Goal: Complete application form

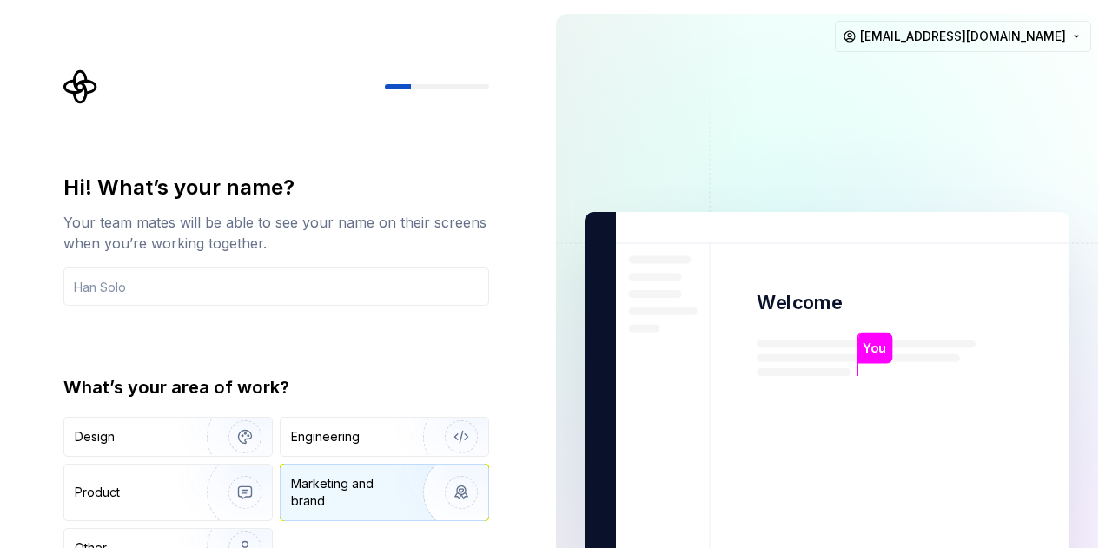
click at [353, 491] on div "Marketing and brand" at bounding box center [349, 492] width 117 height 35
click at [344, 361] on div "Hi! What’s your name? Your team mates will be able to see your name on their sc…" at bounding box center [276, 371] width 426 height 394
click at [523, 498] on div "Hi! What’s your name? Your team mates will be able to see your name on their sc…" at bounding box center [271, 392] width 542 height 784
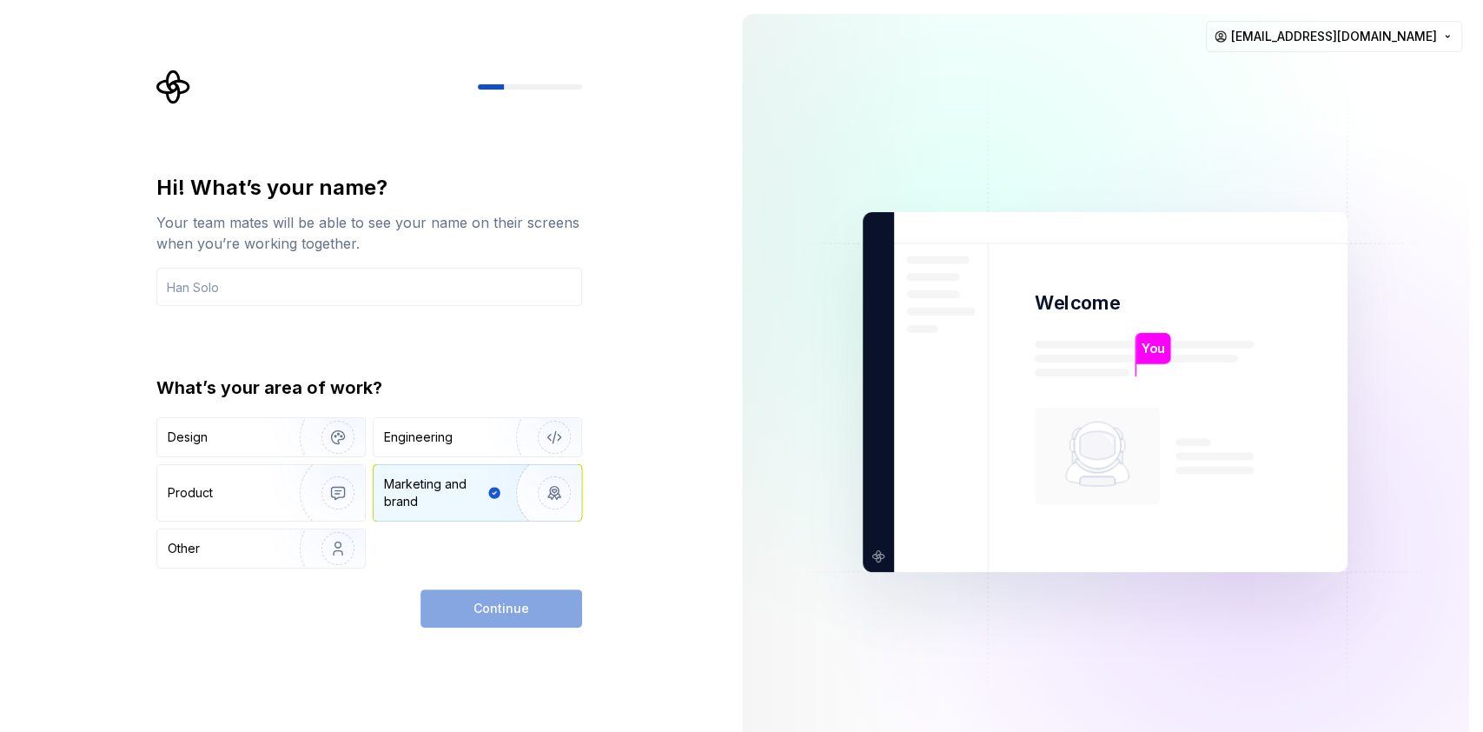
click at [514, 547] on div "Continue" at bounding box center [502, 608] width 162 height 38
drag, startPoint x: 598, startPoint y: 550, endPoint x: 581, endPoint y: 557, distance: 17.9
click at [600, 547] on div "Hi! What’s your name? Your team mates will be able to see your name on their sc…" at bounding box center [374, 349] width 457 height 558
click at [283, 438] on img "button" at bounding box center [326, 437] width 111 height 116
click at [496, 491] on img "button" at bounding box center [542, 492] width 111 height 116
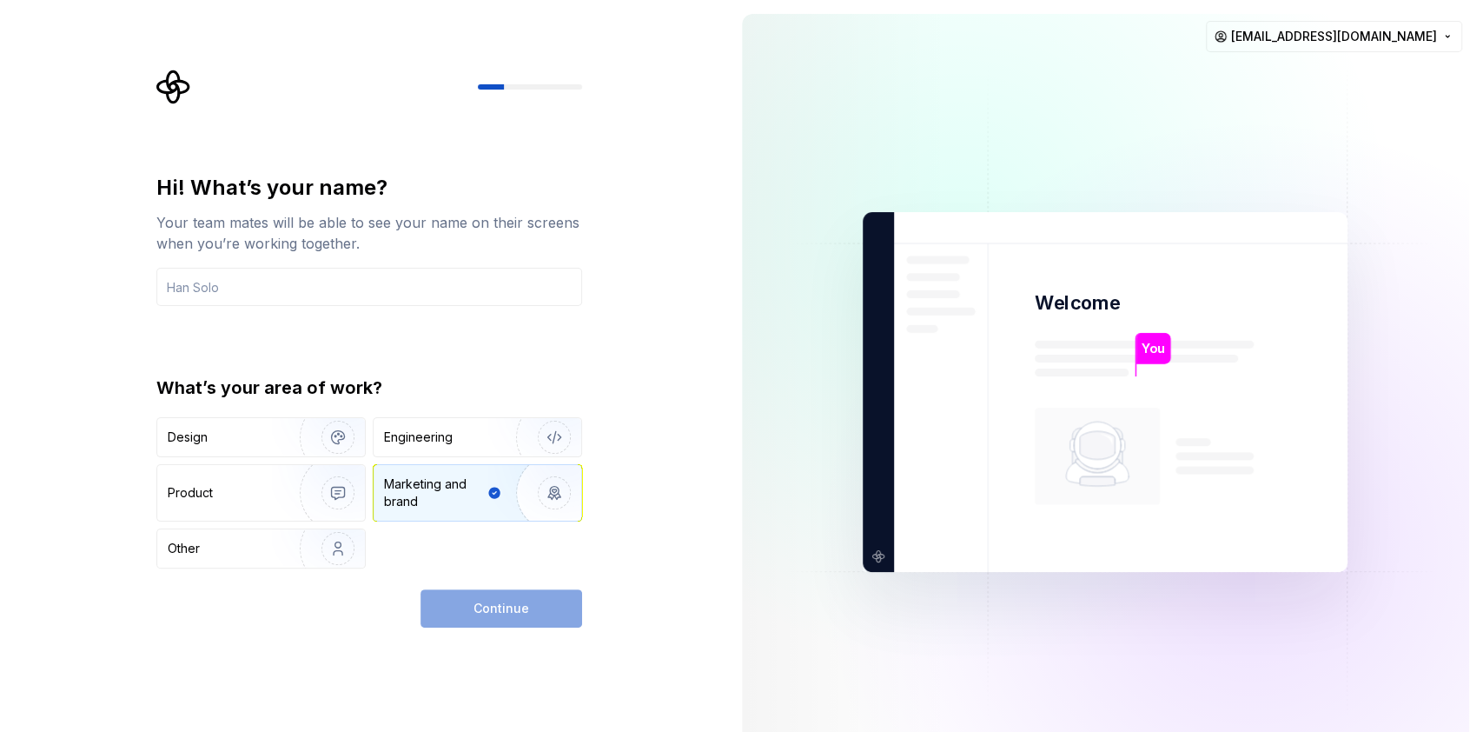
click at [522, 547] on div "Continue" at bounding box center [502, 608] width 162 height 38
click at [441, 496] on div "Marketing and brand" at bounding box center [434, 492] width 100 height 35
click at [494, 547] on div "Continue" at bounding box center [502, 608] width 162 height 38
click at [265, 288] on input "text" at bounding box center [369, 287] width 426 height 38
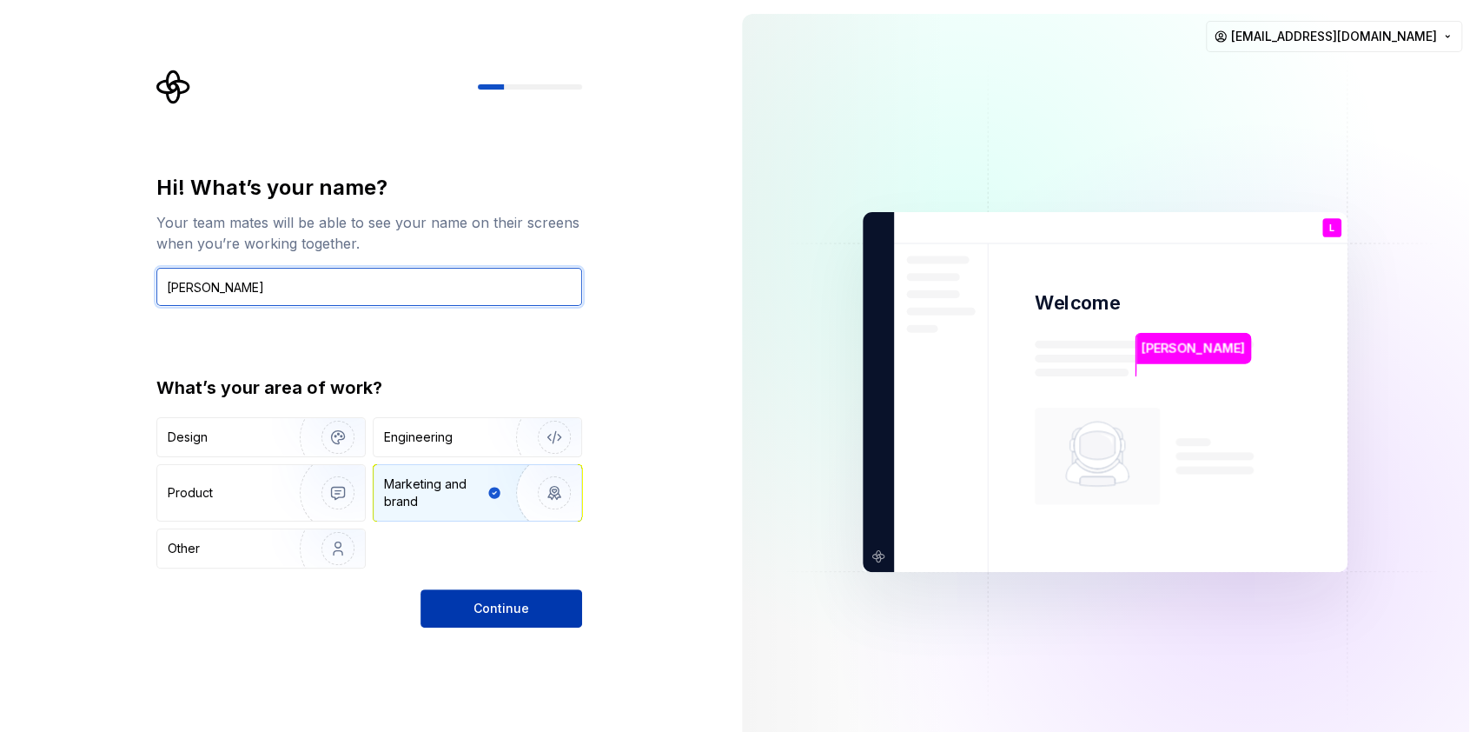
type input "Lisa"
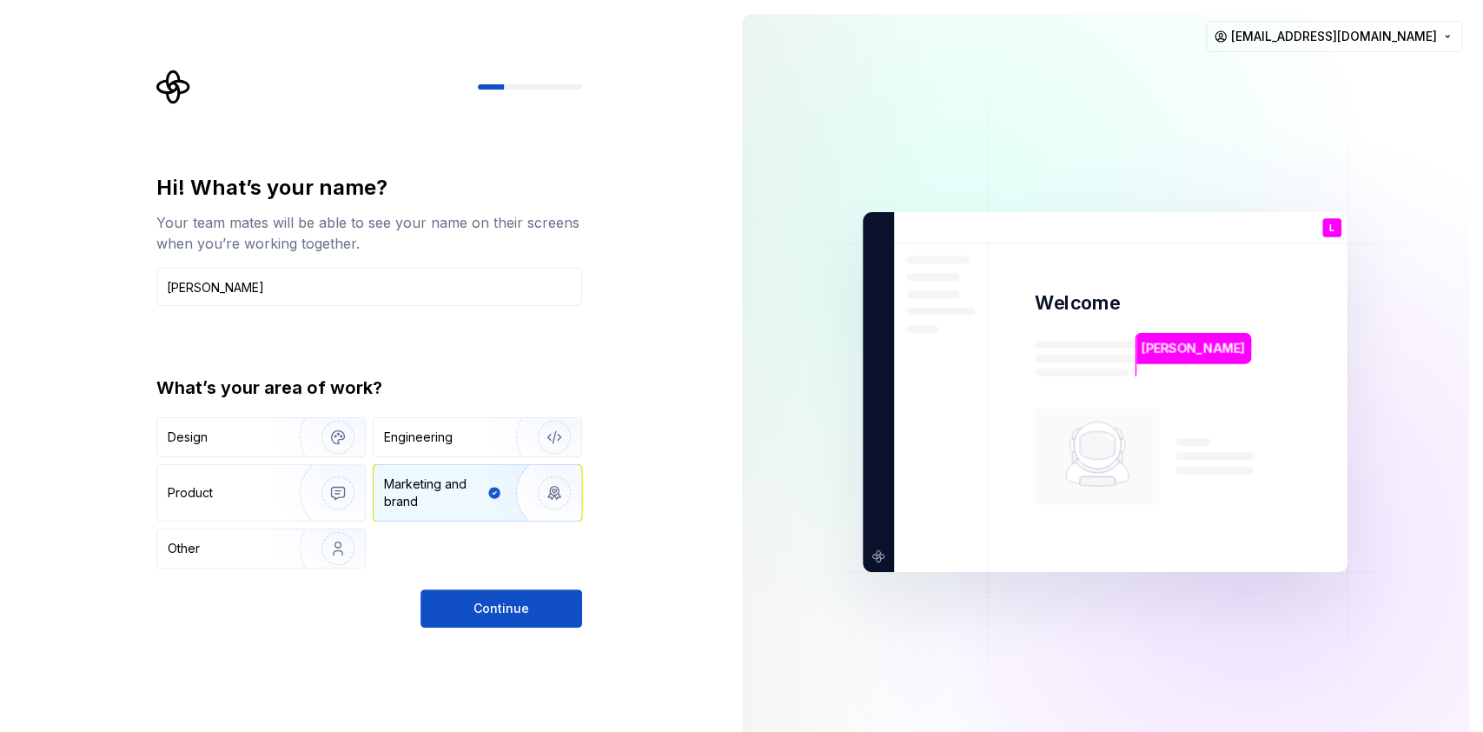
click at [501, 547] on span "Continue" at bounding box center [502, 608] width 56 height 17
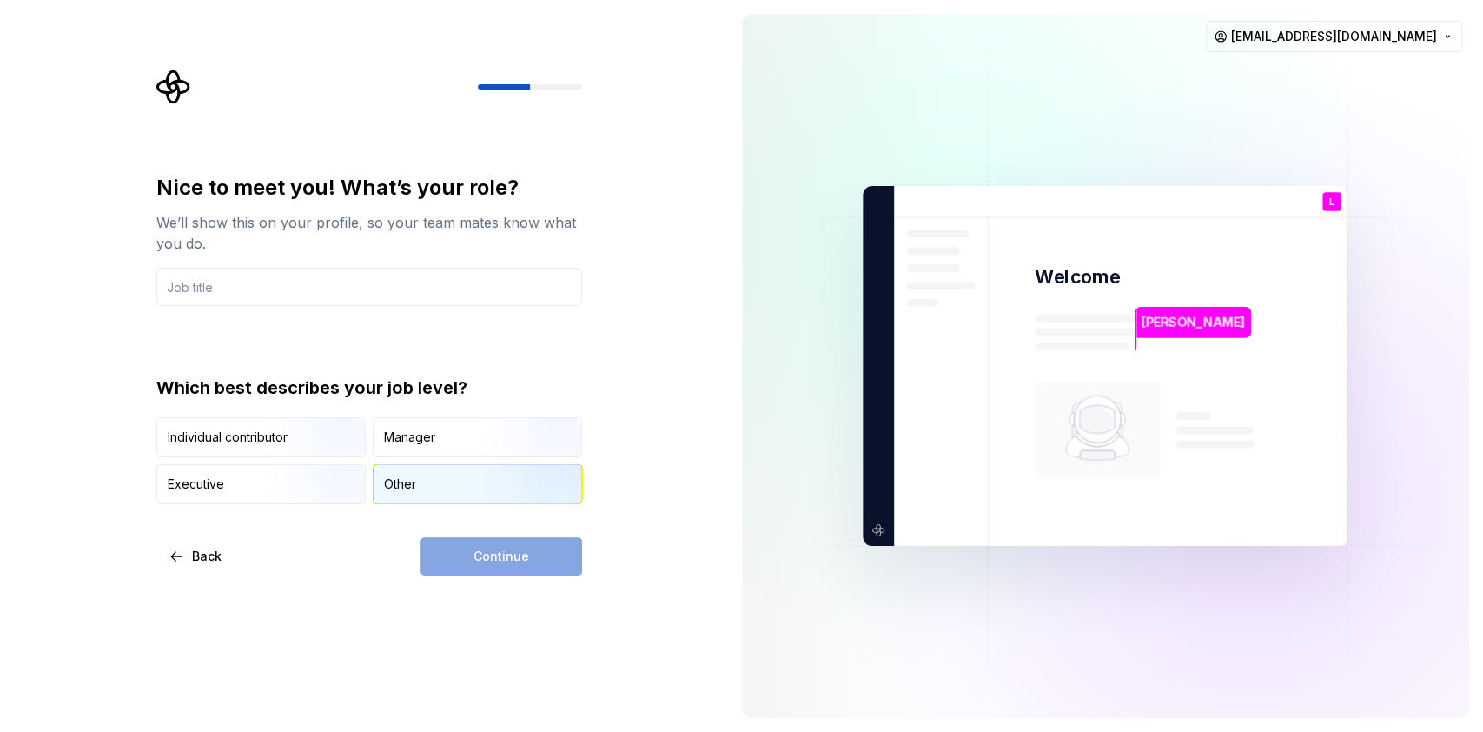
click at [398, 487] on div "Other" at bounding box center [400, 483] width 32 height 17
click at [278, 292] on input "text" at bounding box center [369, 287] width 426 height 38
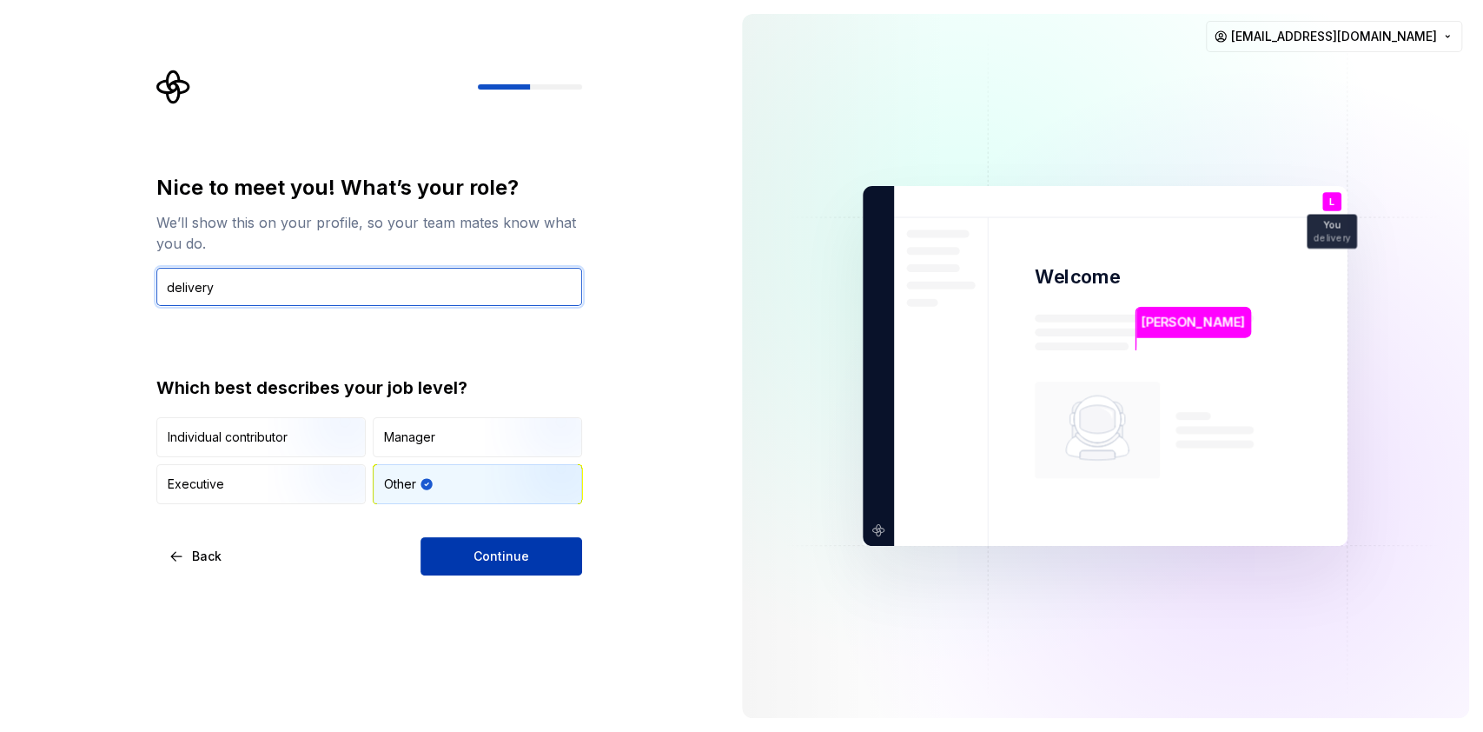
type input "delivery"
click at [482, 544] on button "Continue" at bounding box center [502, 556] width 162 height 38
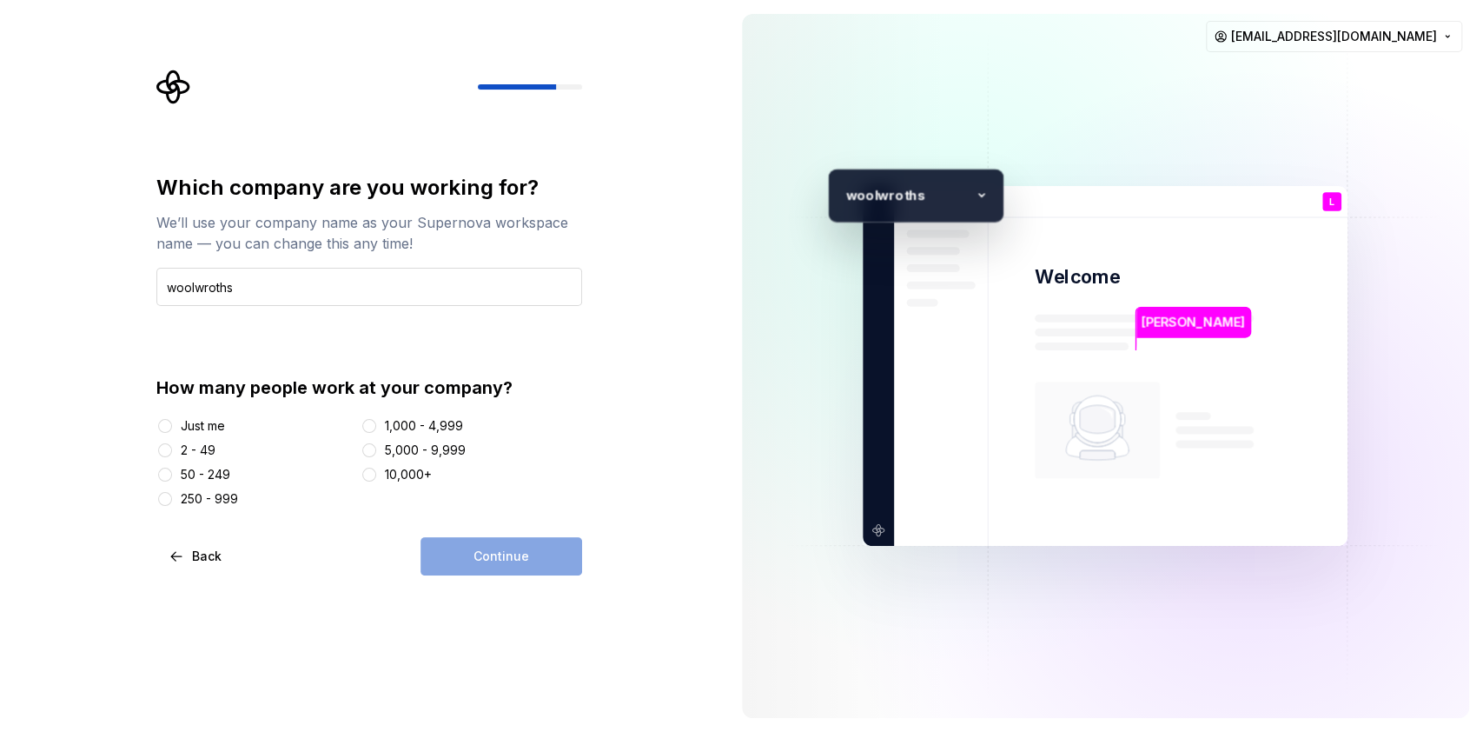
click at [200, 291] on input "woolwroths" at bounding box center [369, 287] width 426 height 38
type input "woolworths"
click at [494, 545] on div "Continue" at bounding box center [502, 556] width 162 height 38
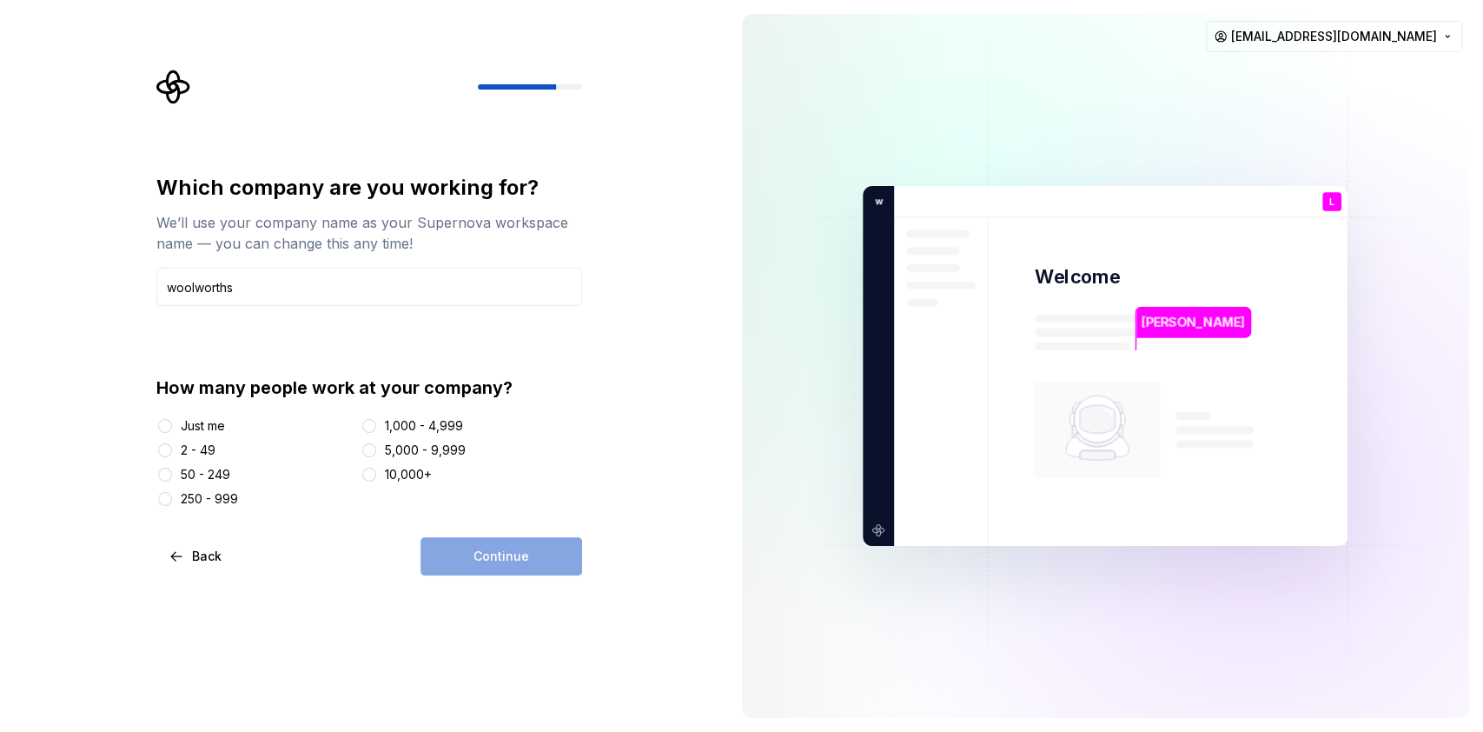
click at [364, 476] on div at bounding box center [369, 474] width 17 height 17
click at [370, 478] on button "10,000+" at bounding box center [369, 474] width 14 height 14
click at [517, 547] on span "Continue" at bounding box center [502, 555] width 56 height 17
